Goal: Task Accomplishment & Management: Use online tool/utility

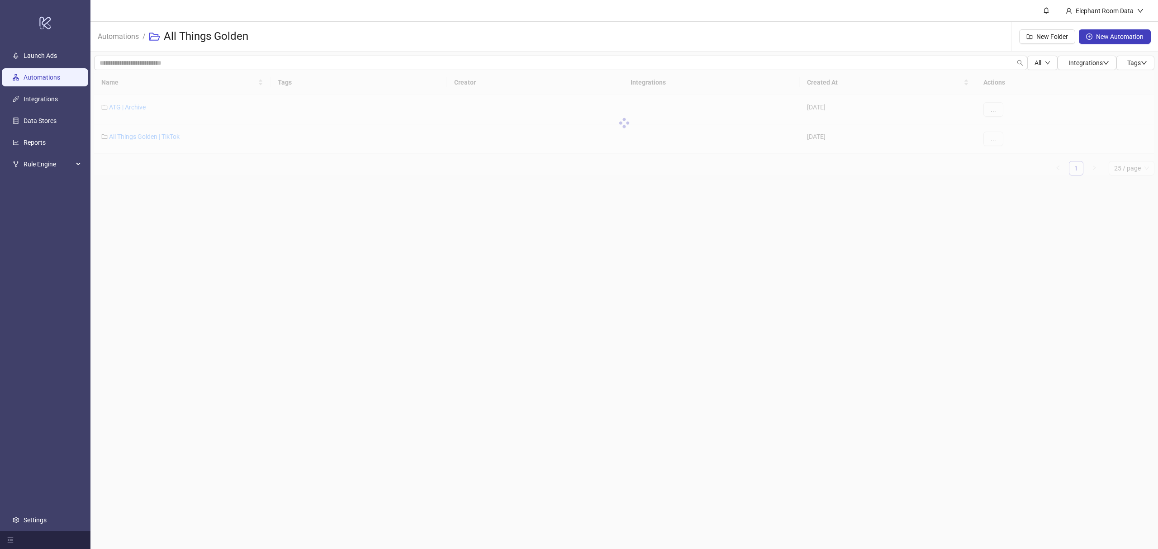
click at [42, 74] on link "Automations" at bounding box center [42, 77] width 37 height 7
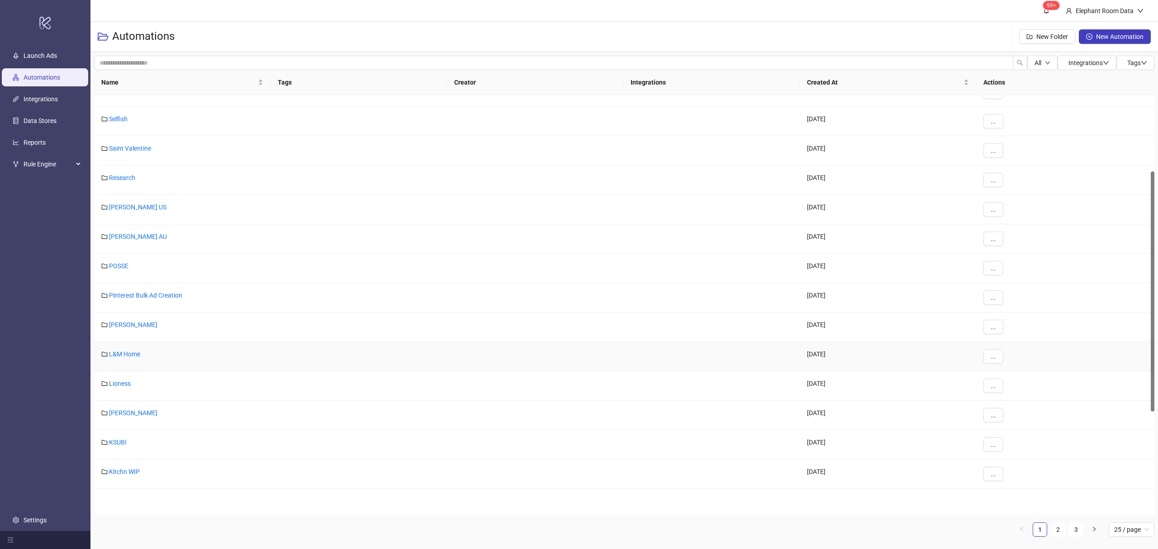
scroll to position [134, 0]
click at [120, 211] on link "Saint Valentine" at bounding box center [130, 208] width 42 height 7
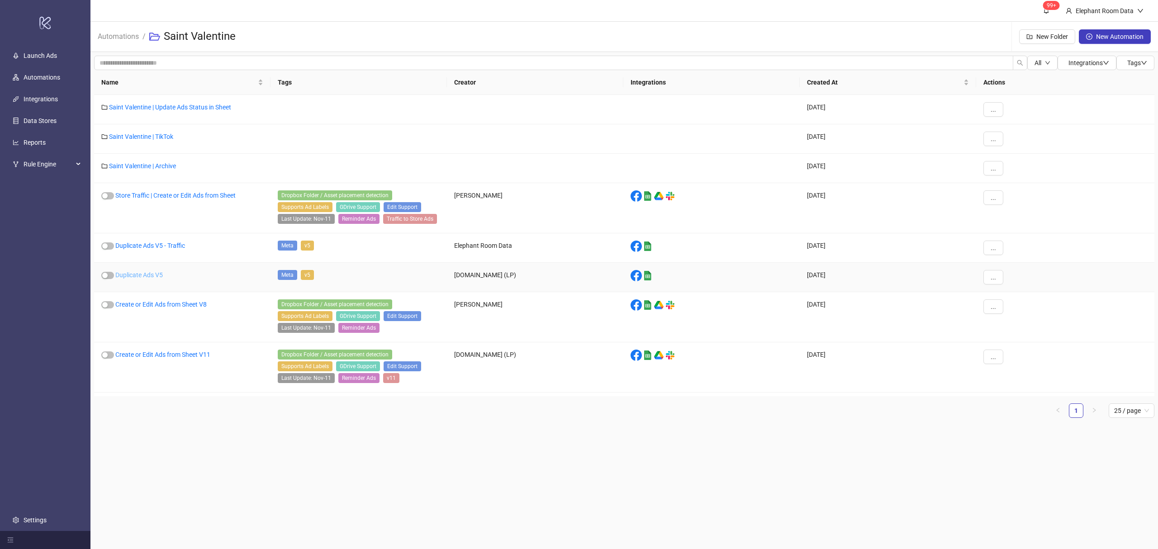
click at [151, 272] on link "Duplicate Ads V5" at bounding box center [138, 274] width 47 height 7
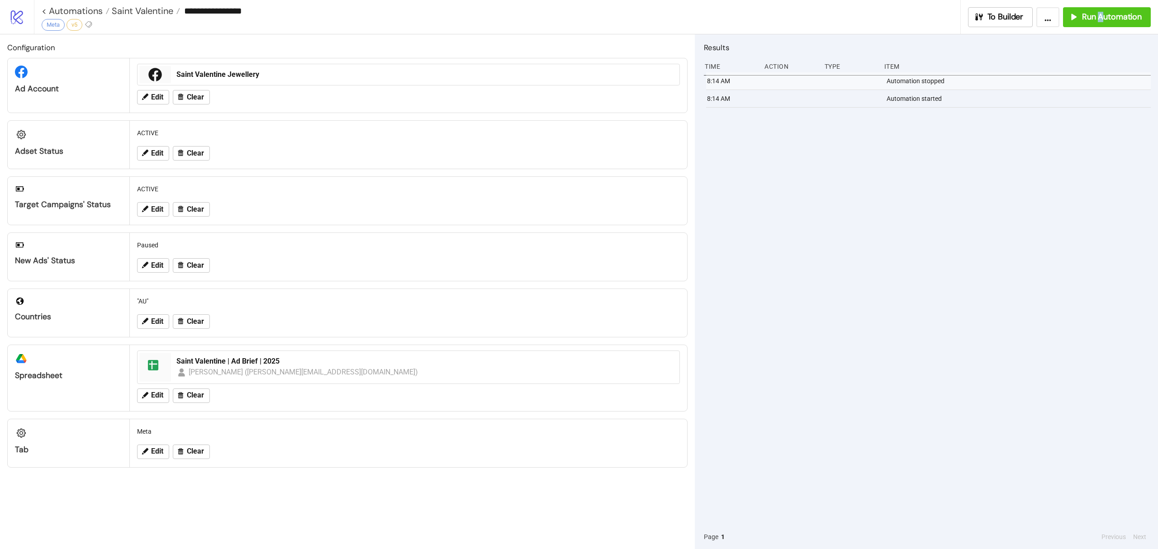
click at [1101, 27] on div "**********" at bounding box center [596, 17] width 1124 height 34
click at [1117, 19] on span "Run Automation" at bounding box center [1112, 17] width 60 height 10
click at [1106, 23] on button "Run Automation" at bounding box center [1107, 17] width 88 height 20
